Goal: Navigation & Orientation: Find specific page/section

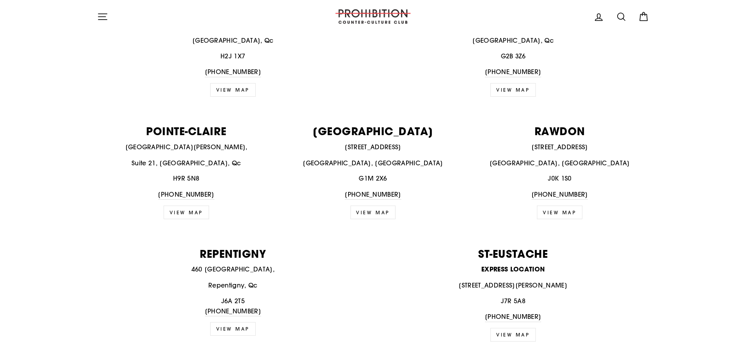
scroll to position [914, 0]
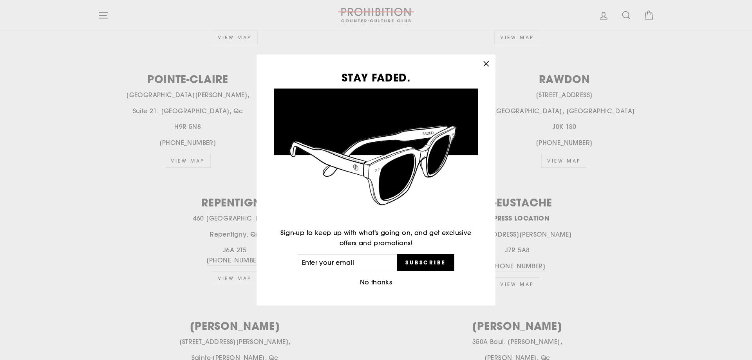
click at [380, 281] on button "No thanks" at bounding box center [376, 282] width 37 height 11
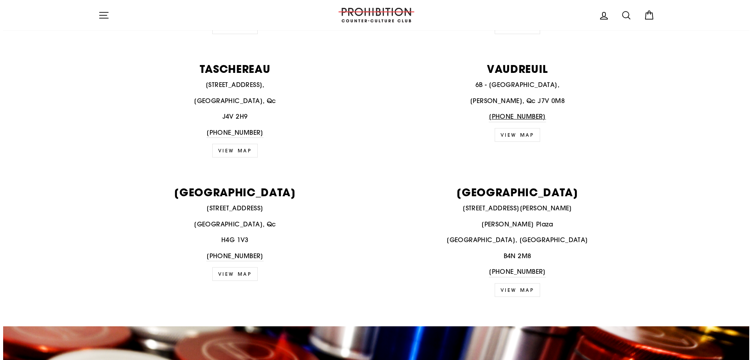
scroll to position [1260, 0]
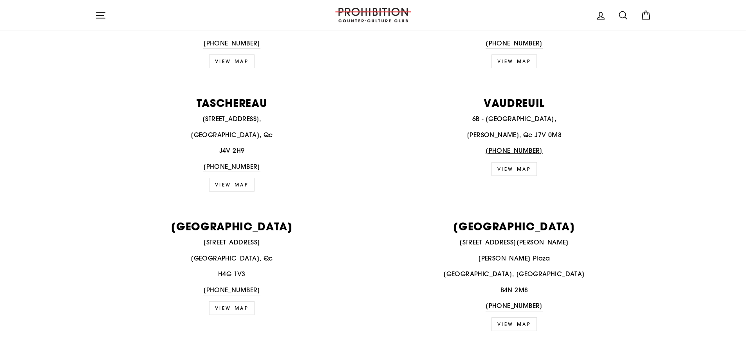
click at [99, 16] on icon "button" at bounding box center [100, 15] width 11 height 11
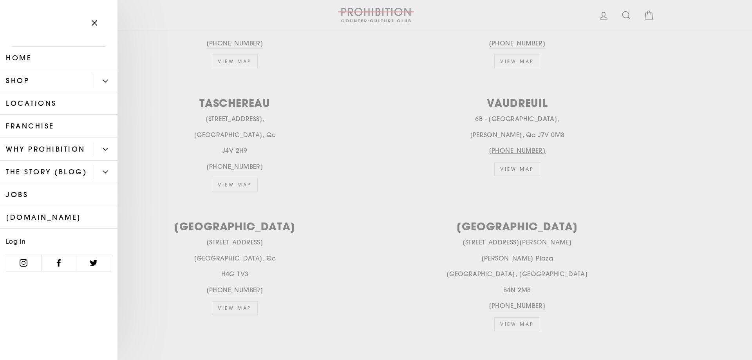
click at [20, 81] on link "Shop" at bounding box center [47, 80] width 94 height 23
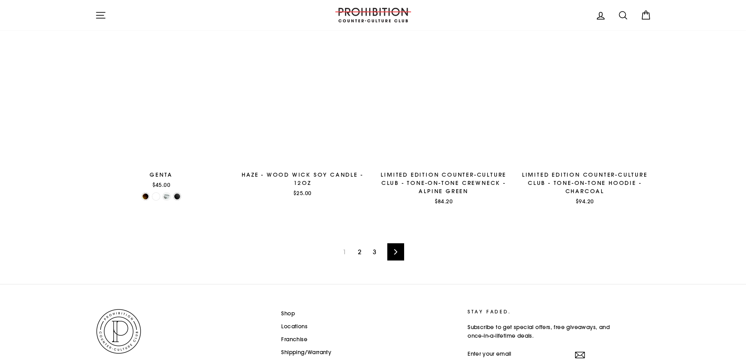
scroll to position [1255, 0]
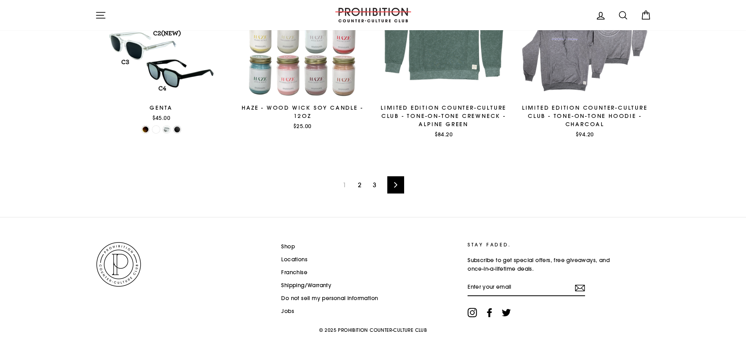
click at [398, 184] on icon at bounding box center [395, 184] width 5 height 5
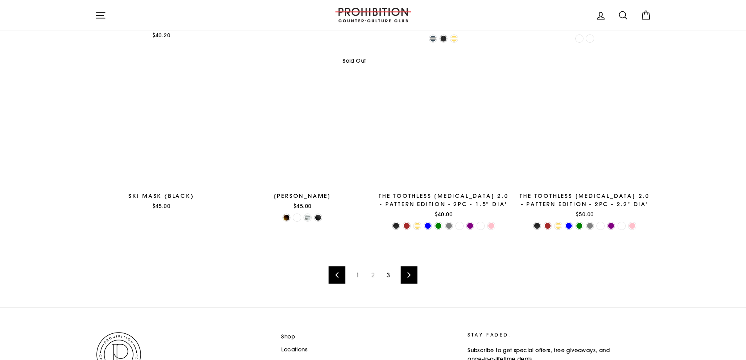
scroll to position [1259, 0]
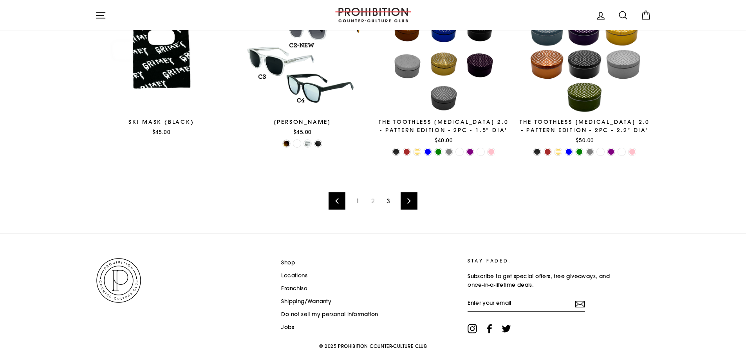
click at [410, 198] on icon at bounding box center [408, 200] width 5 height 5
